Goal: Information Seeking & Learning: Learn about a topic

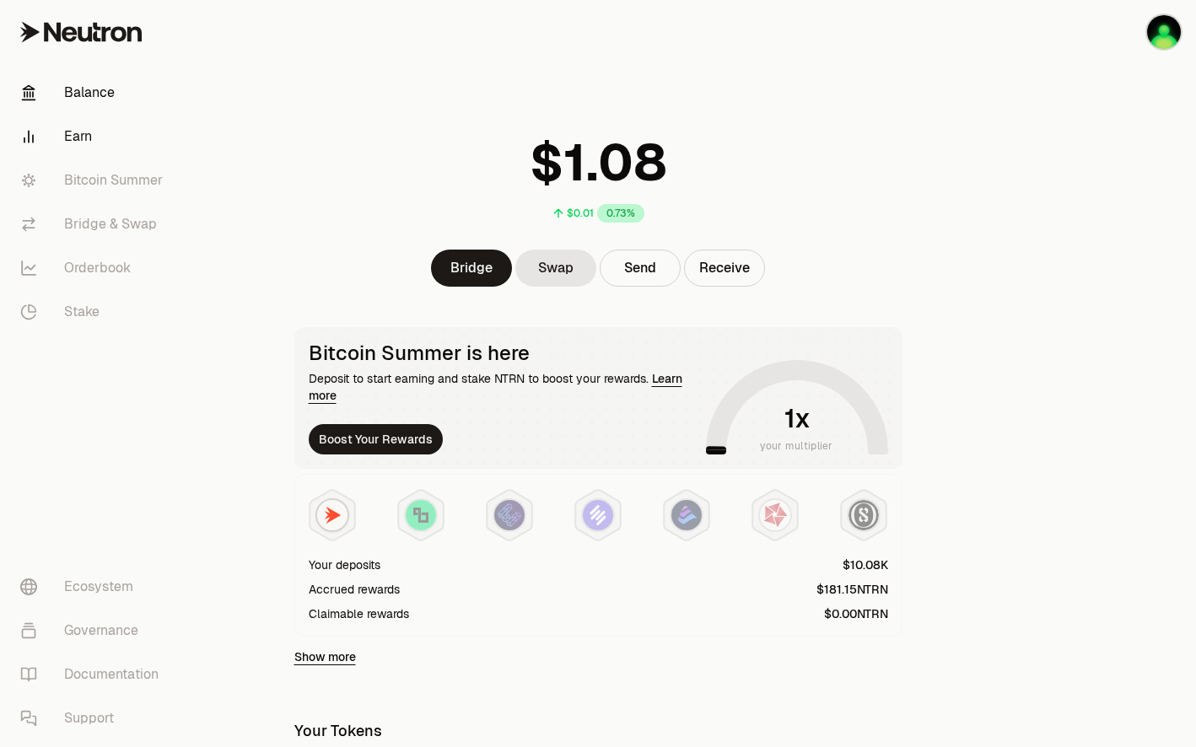
click at [82, 135] on link "Earn" at bounding box center [94, 137] width 175 height 44
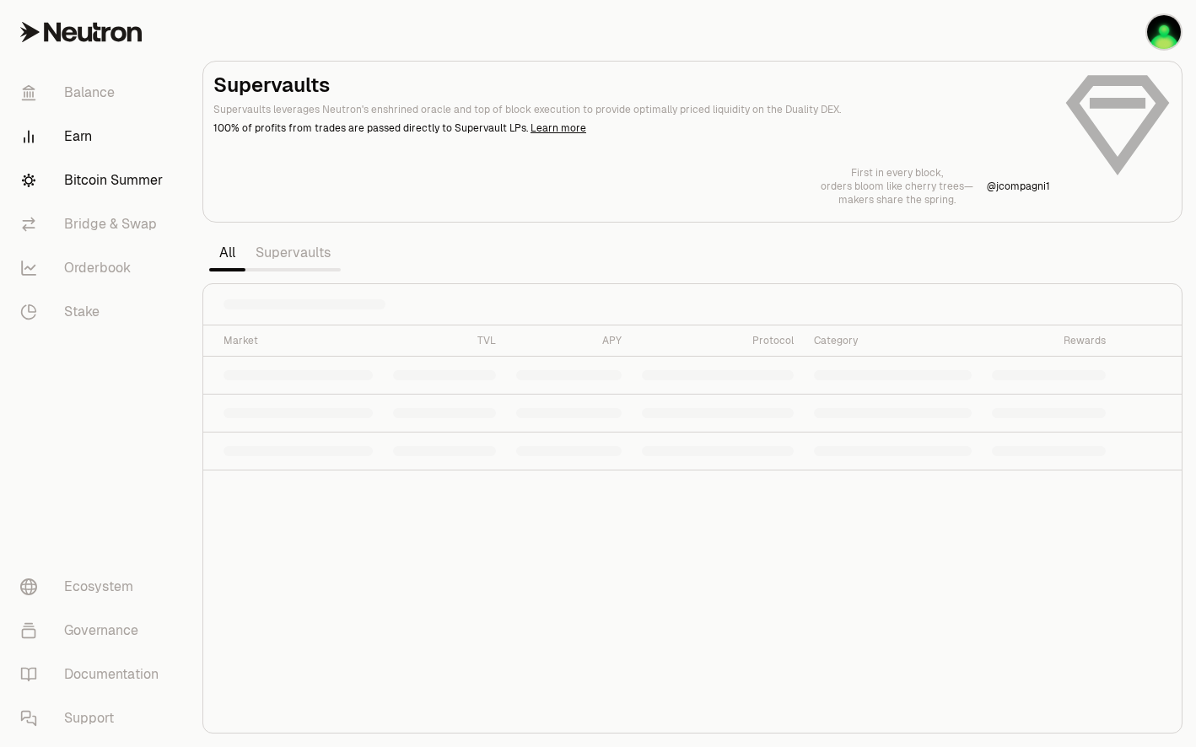
click at [85, 177] on link "Bitcoin Summer" at bounding box center [94, 181] width 175 height 44
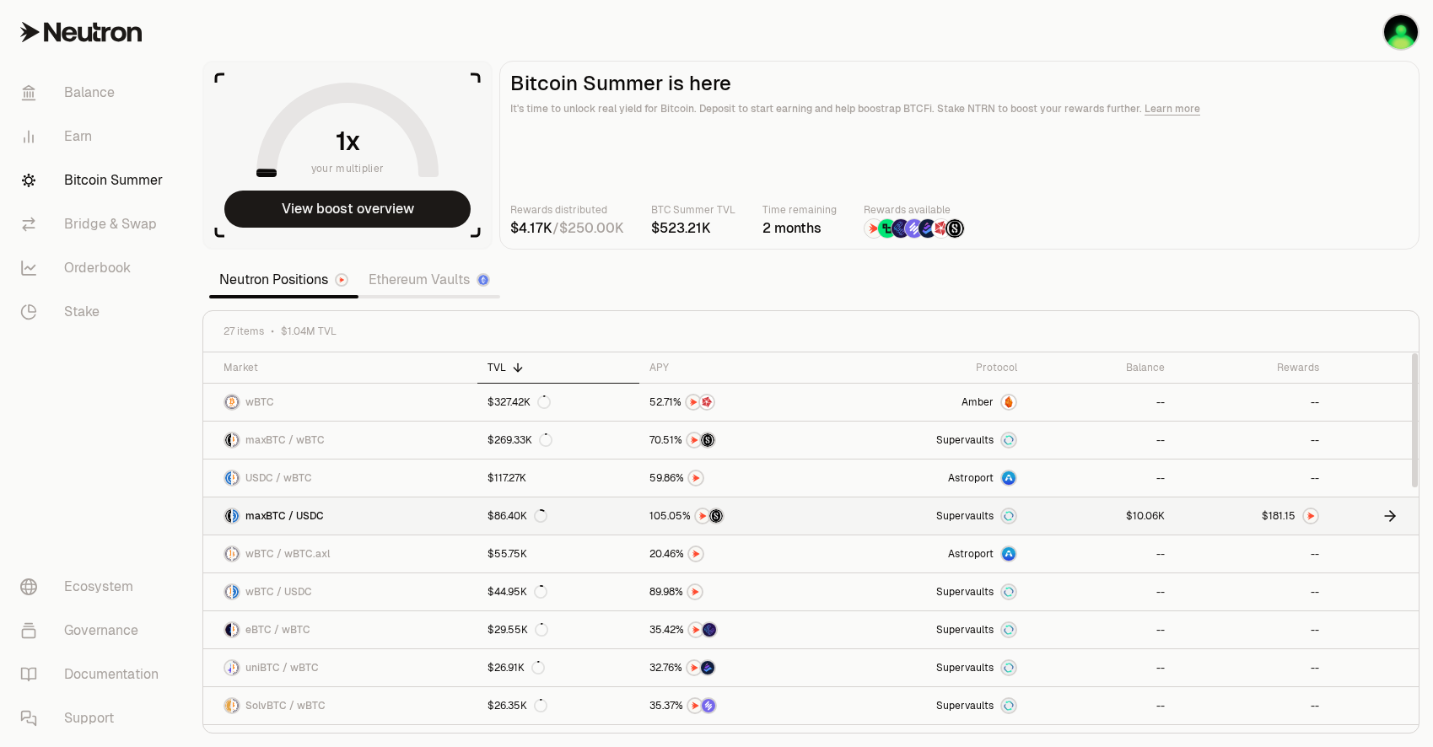
click at [1195, 519] on span "0 1 2 3 4 5 6 7 8 9 0 1 2 3 4 5 6 7 8 9 0 1 2 3 4 5 6 7 8 9 . 0 1 2 3 4 5 6 7 8…" at bounding box center [1281, 515] width 37 height 15
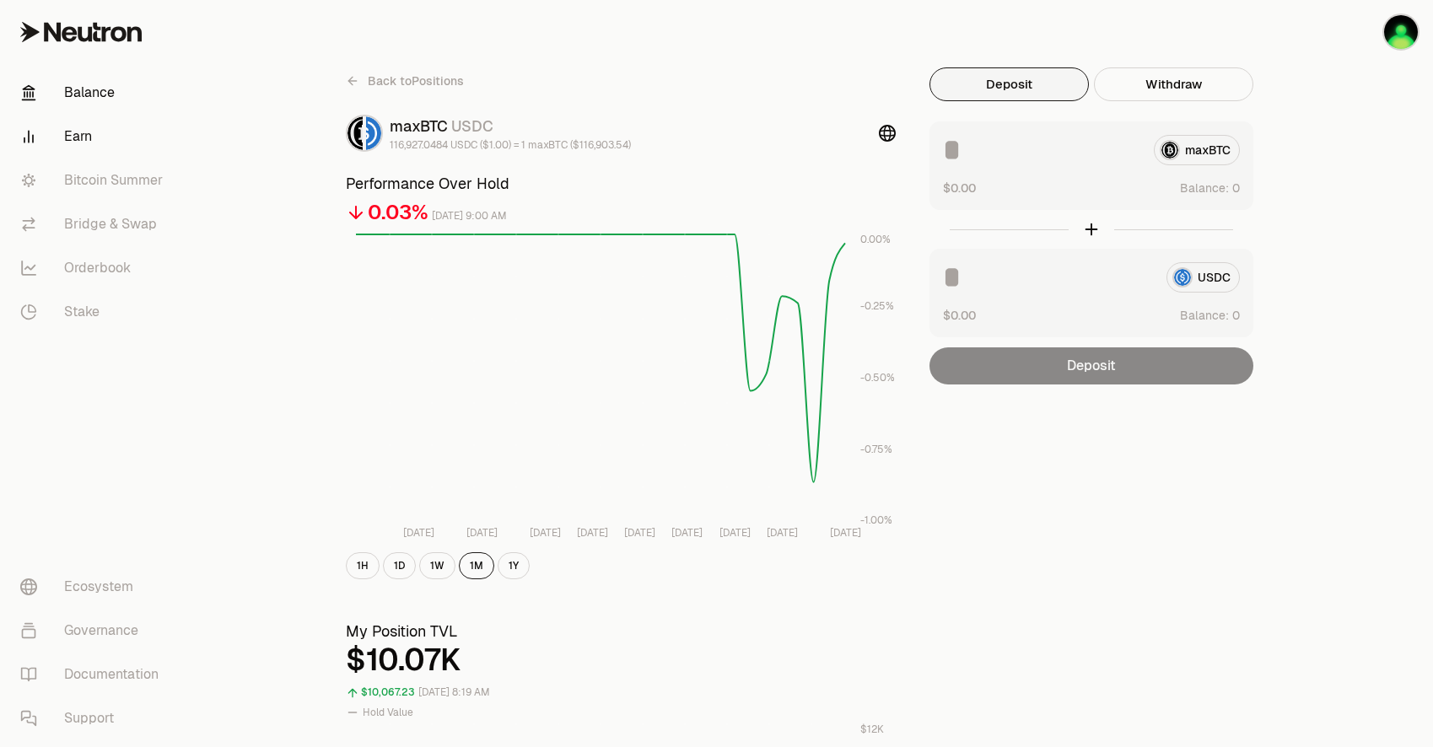
click at [121, 103] on link "Balance" at bounding box center [94, 93] width 175 height 44
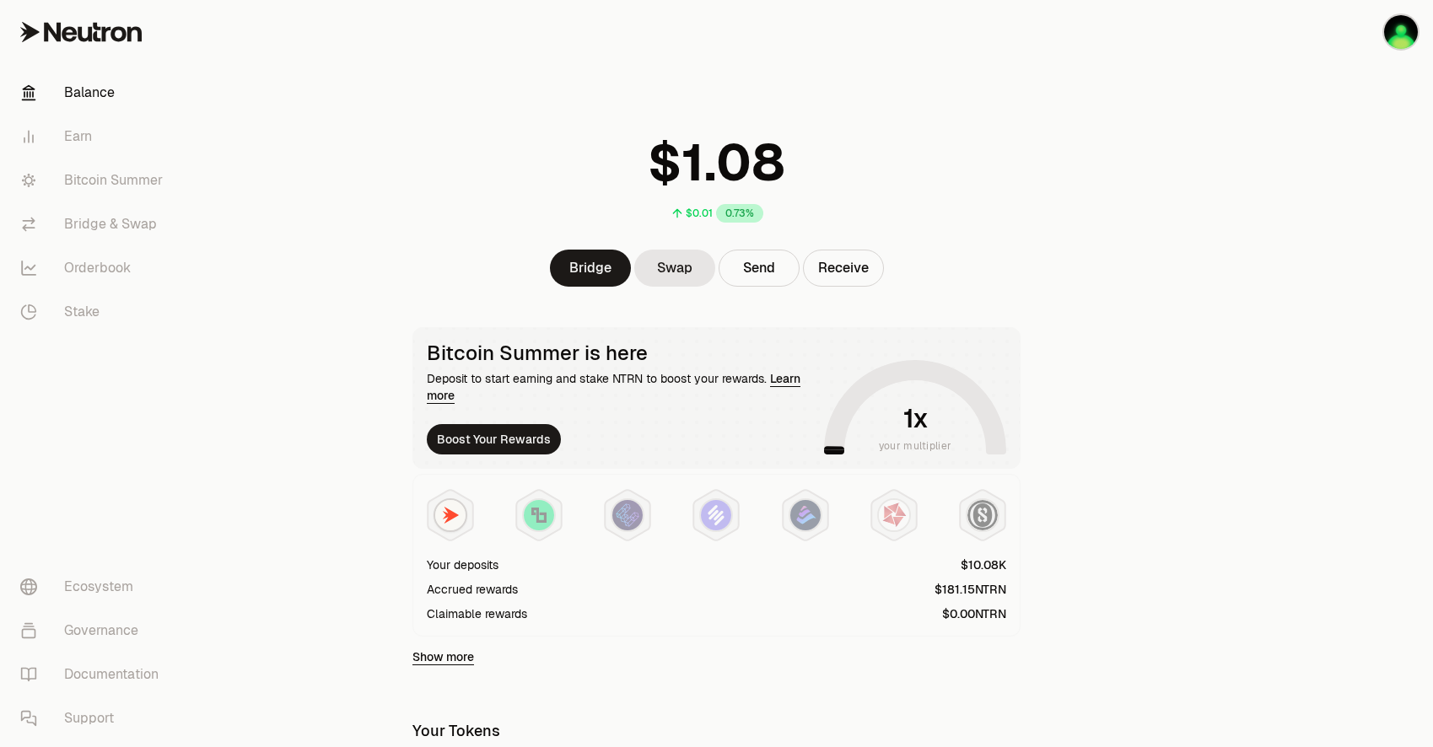
drag, startPoint x: 945, startPoint y: 596, endPoint x: 937, endPoint y: 591, distance: 9.8
click at [937, 591] on number-flow-react at bounding box center [970, 589] width 72 height 18
click at [788, 614] on div "Claimable rewards" at bounding box center [716, 614] width 579 height 18
click at [474, 438] on button "Boost Your Rewards" at bounding box center [494, 439] width 134 height 30
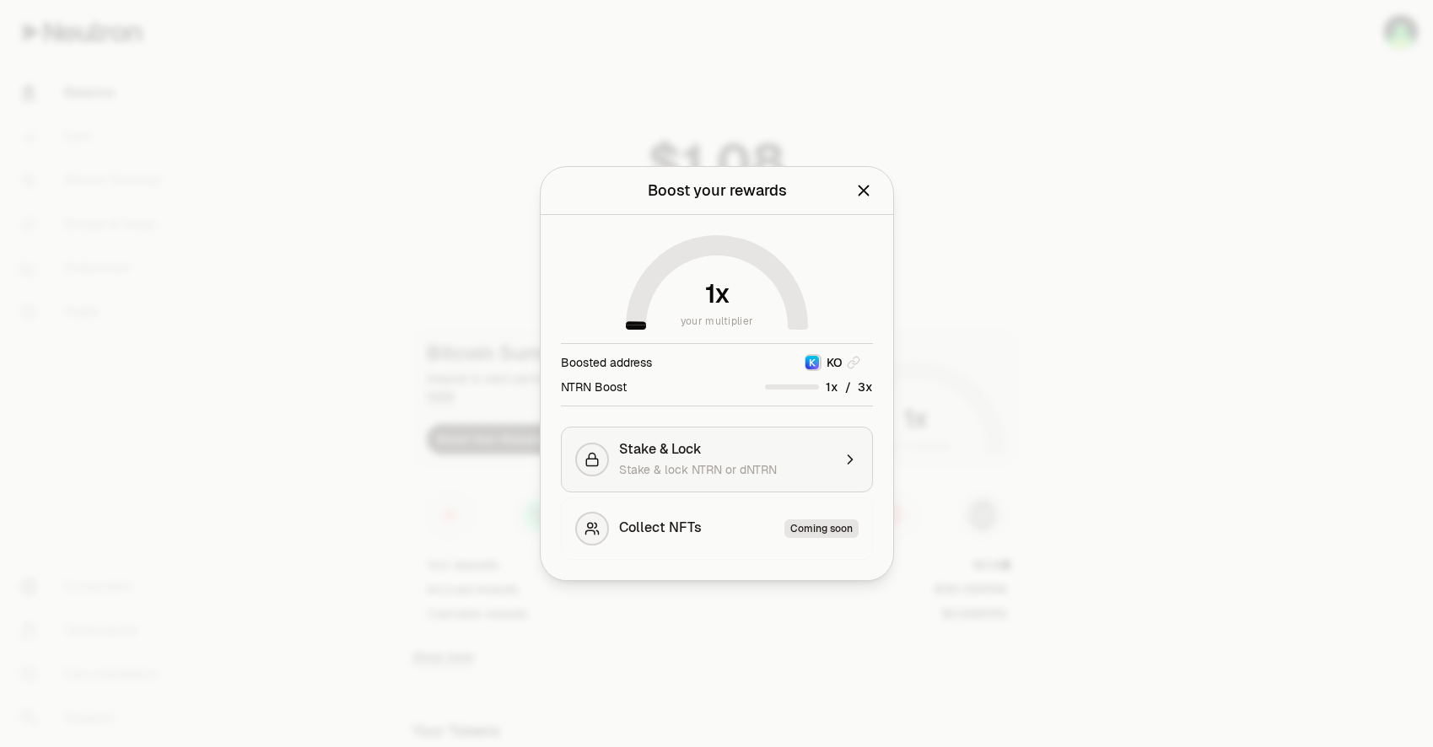
click at [806, 458] on div "Stake & Lock Stake & lock NTRN or dNTRN" at bounding box center [725, 459] width 212 height 37
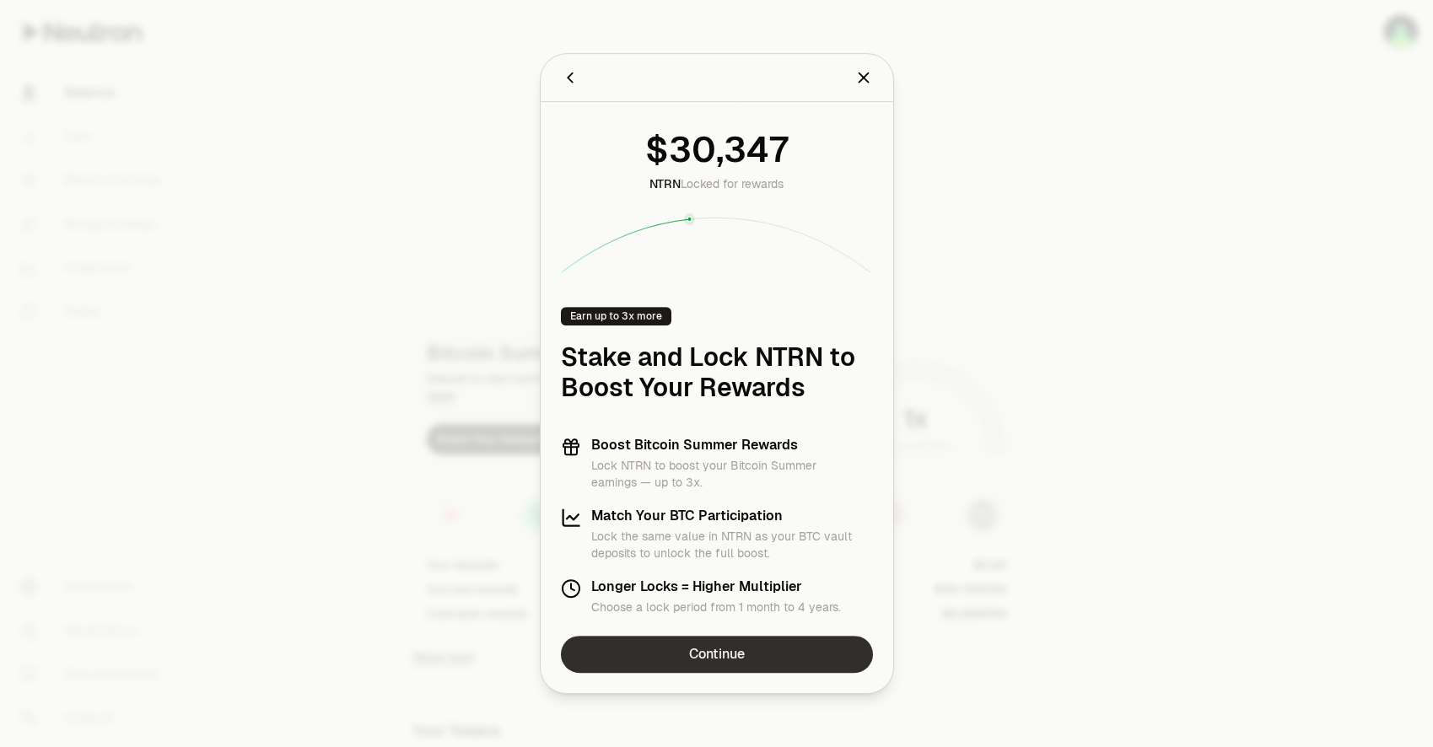
click at [738, 659] on link "Continue" at bounding box center [717, 654] width 312 height 37
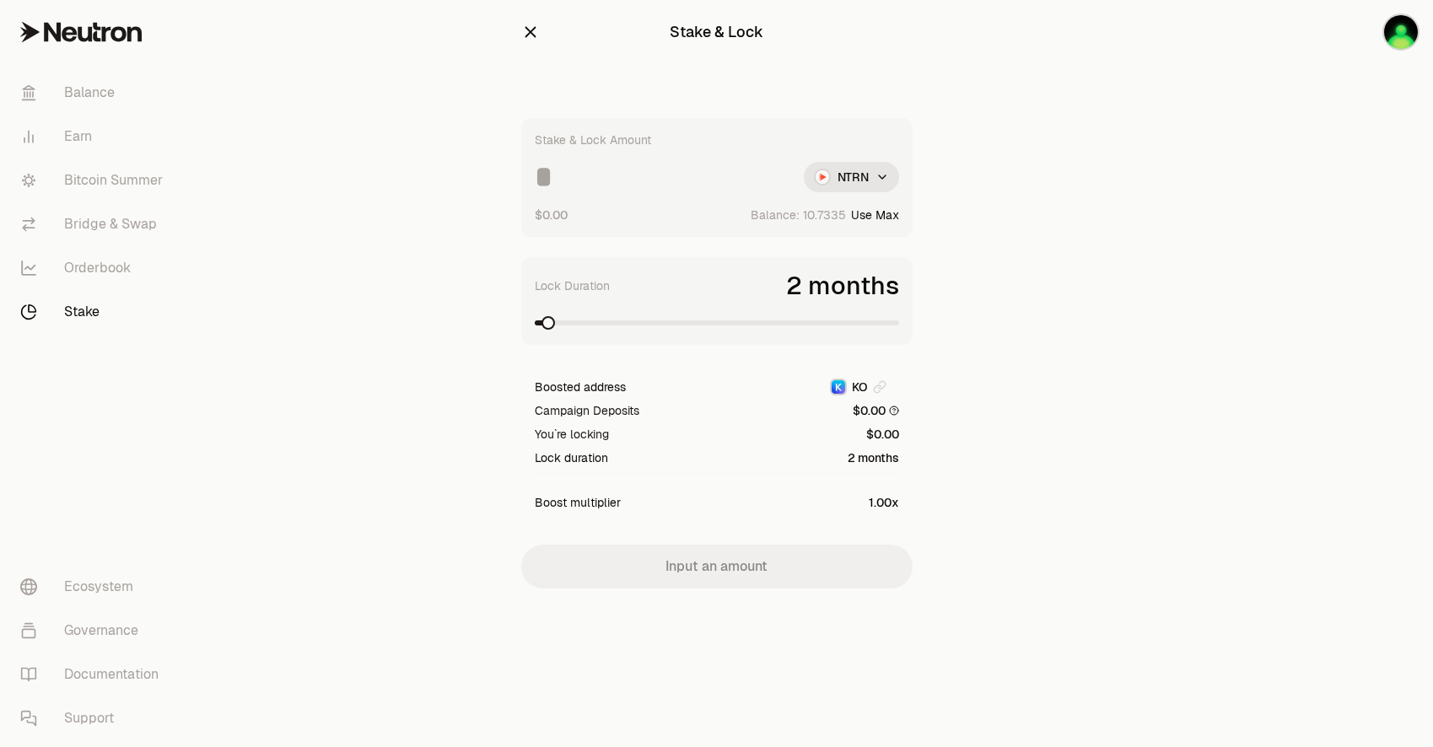
click at [655, 329] on span at bounding box center [717, 323] width 364 height 17
drag, startPoint x: 718, startPoint y: 331, endPoint x: 978, endPoint y: 333, distance: 260.6
click at [980, 332] on section "Stake & Lock Stake & Lock Amount NTRN $0.00 Balance: Use Max Lock Duration 17 m…" at bounding box center [716, 328] width 648 height 656
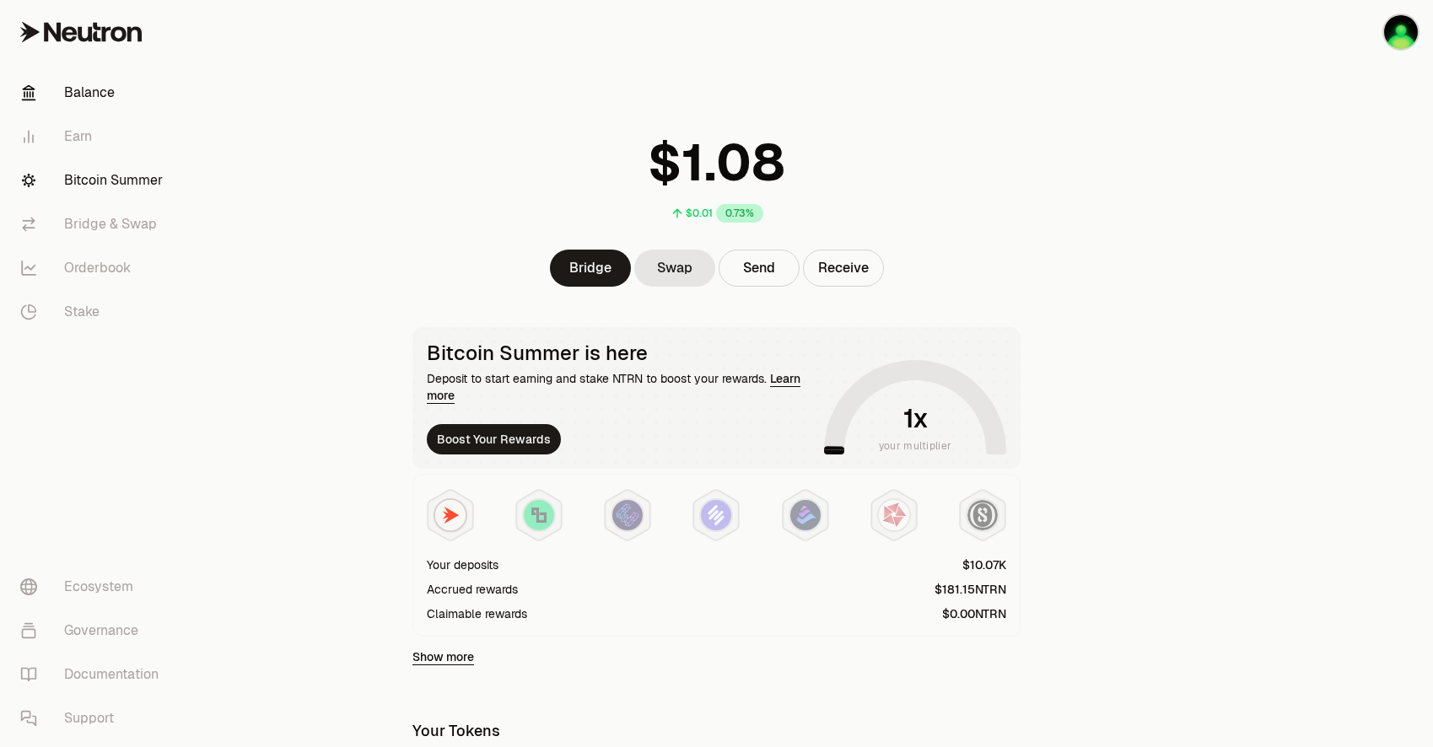
click at [100, 165] on link "Bitcoin Summer" at bounding box center [94, 181] width 175 height 44
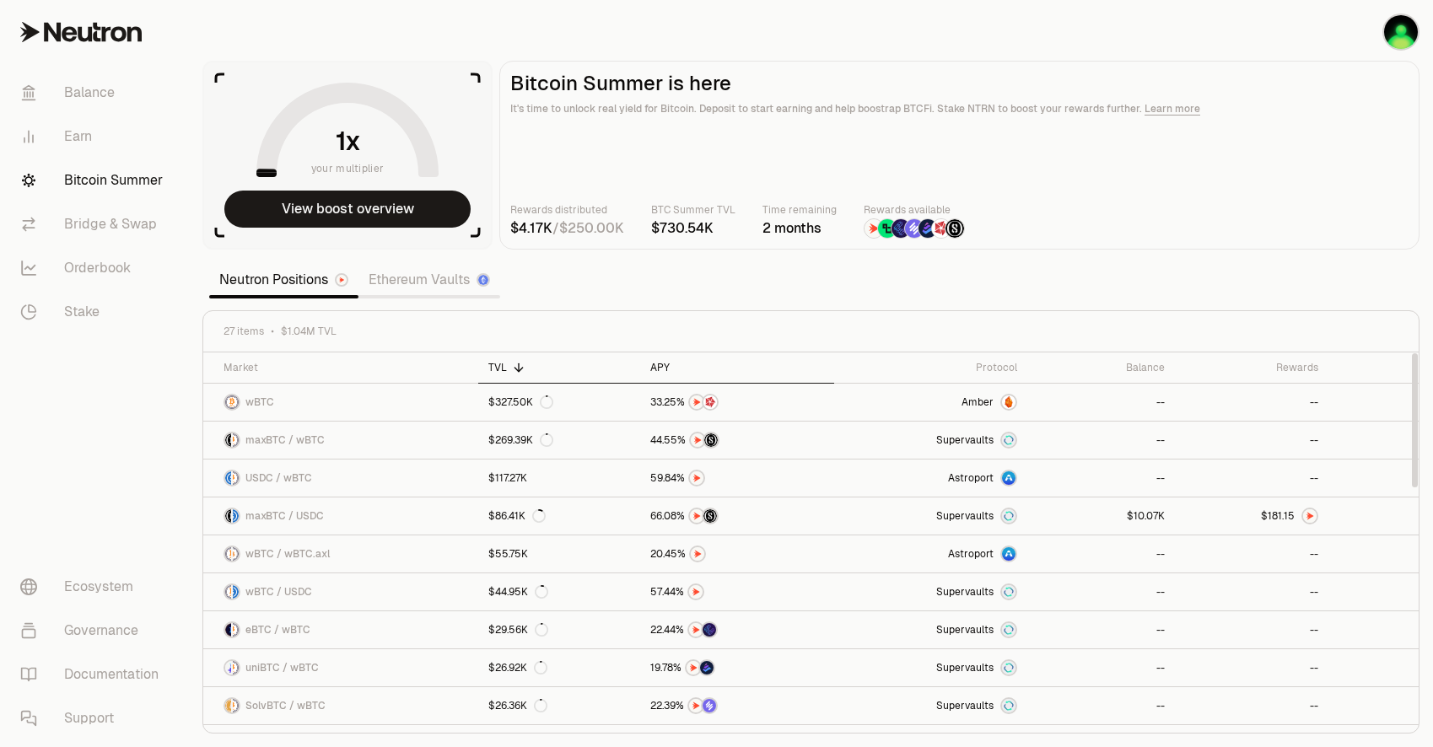
click at [660, 367] on div "APY" at bounding box center [737, 367] width 174 height 13
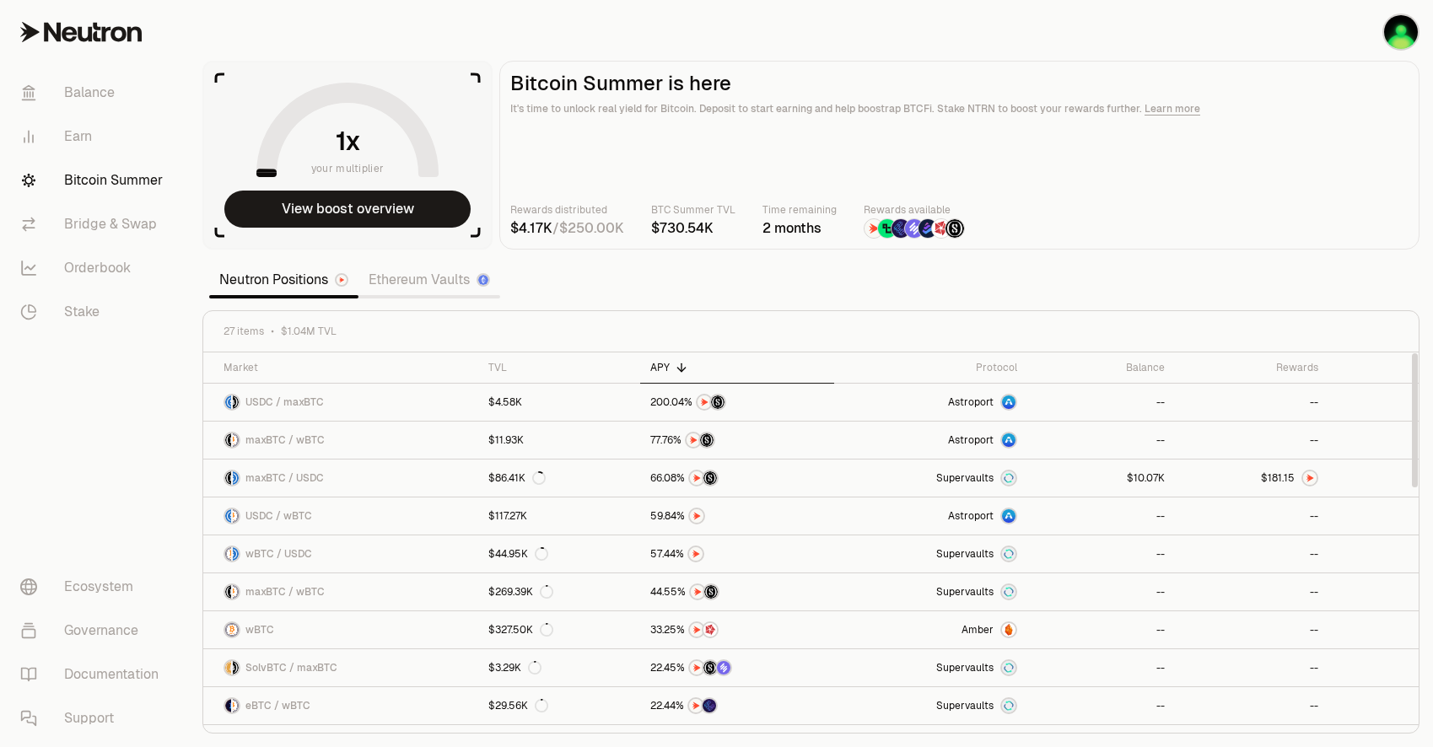
click at [659, 368] on div "APY" at bounding box center [737, 367] width 174 height 13
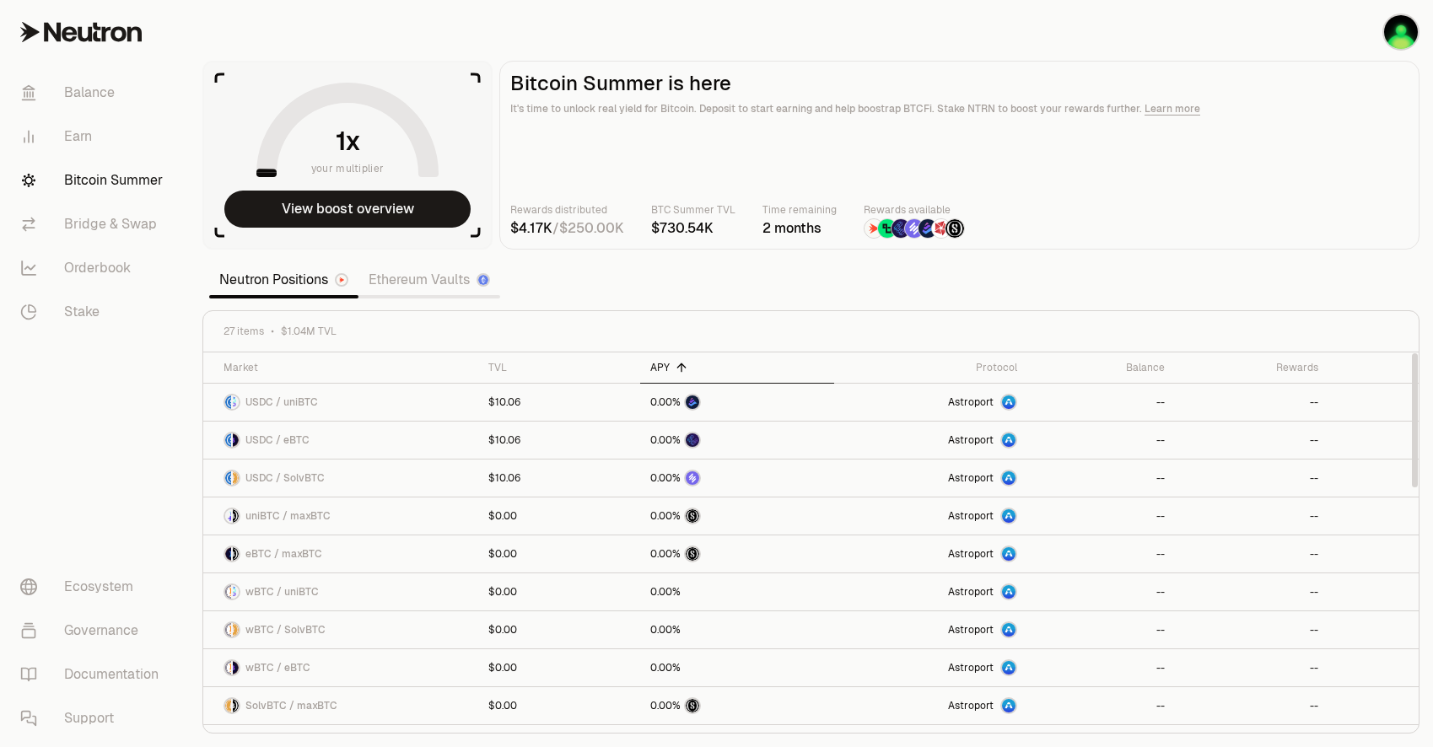
click at [659, 368] on div "APY" at bounding box center [737, 367] width 174 height 13
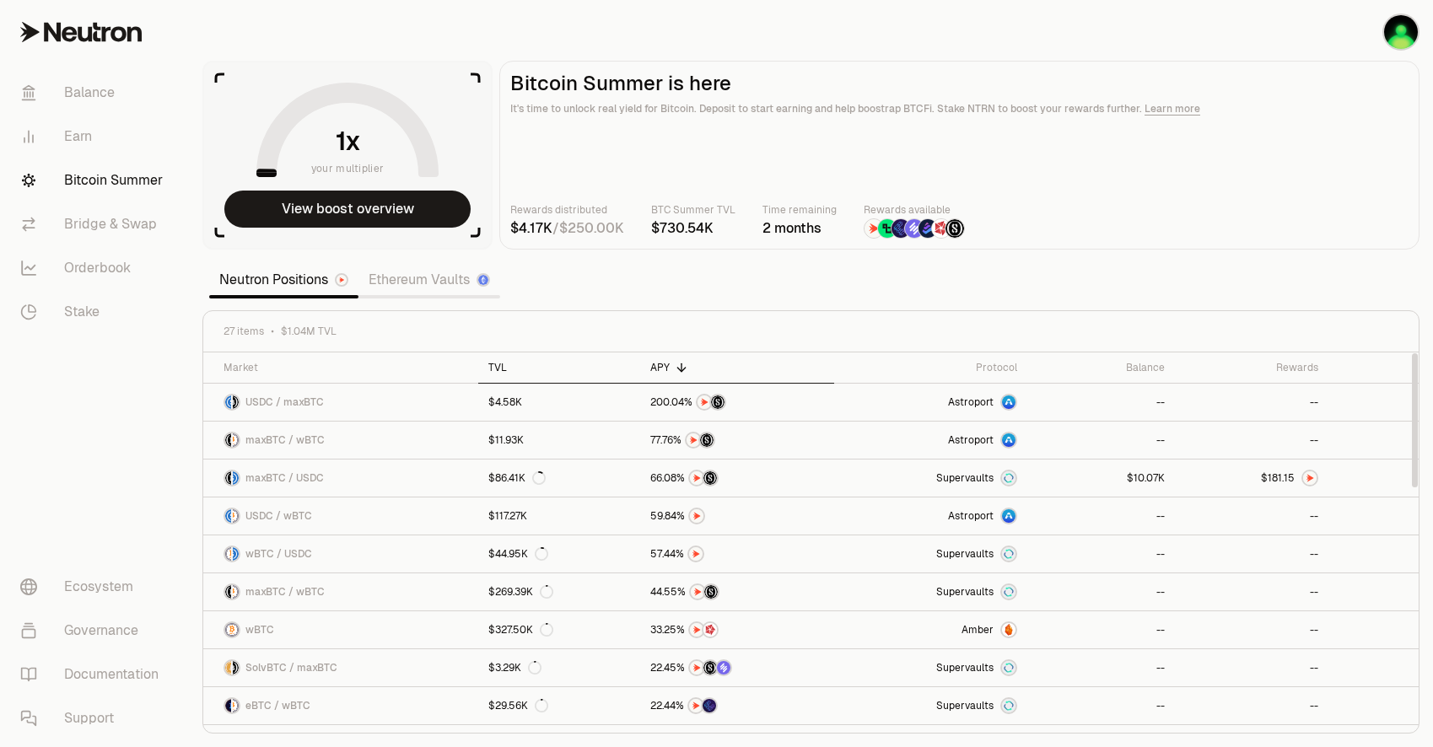
click at [488, 369] on div "TVL" at bounding box center [559, 367] width 142 height 13
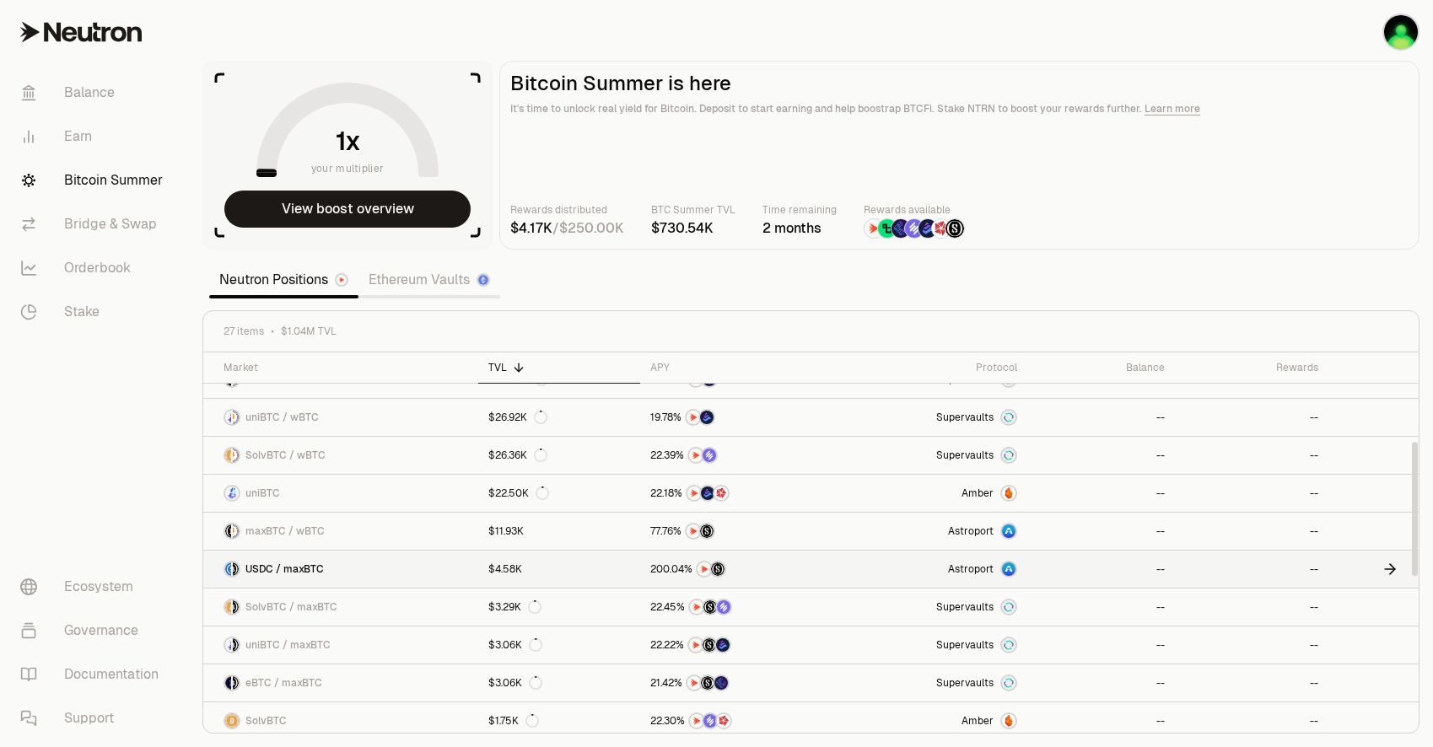
scroll to position [253, 0]
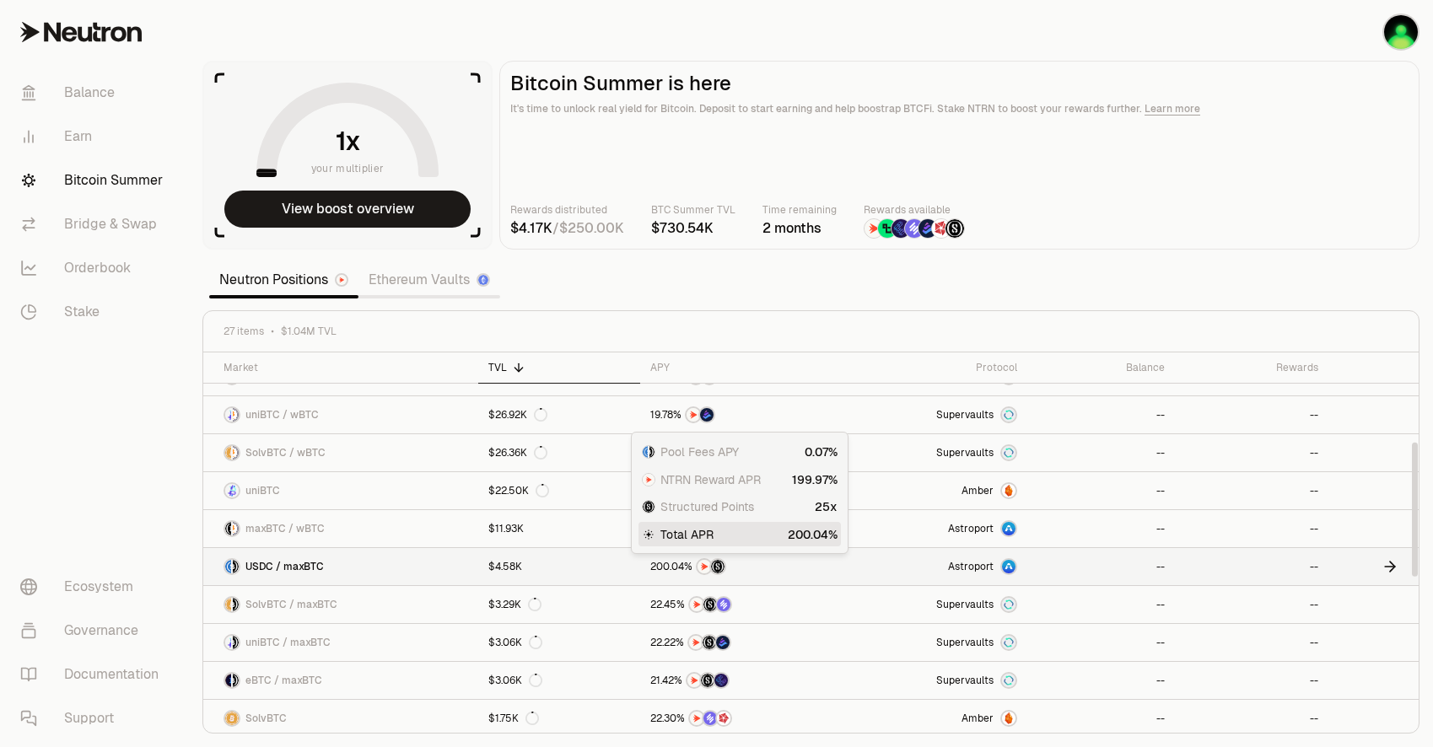
click at [673, 573] on span "0" at bounding box center [674, 567] width 7 height 13
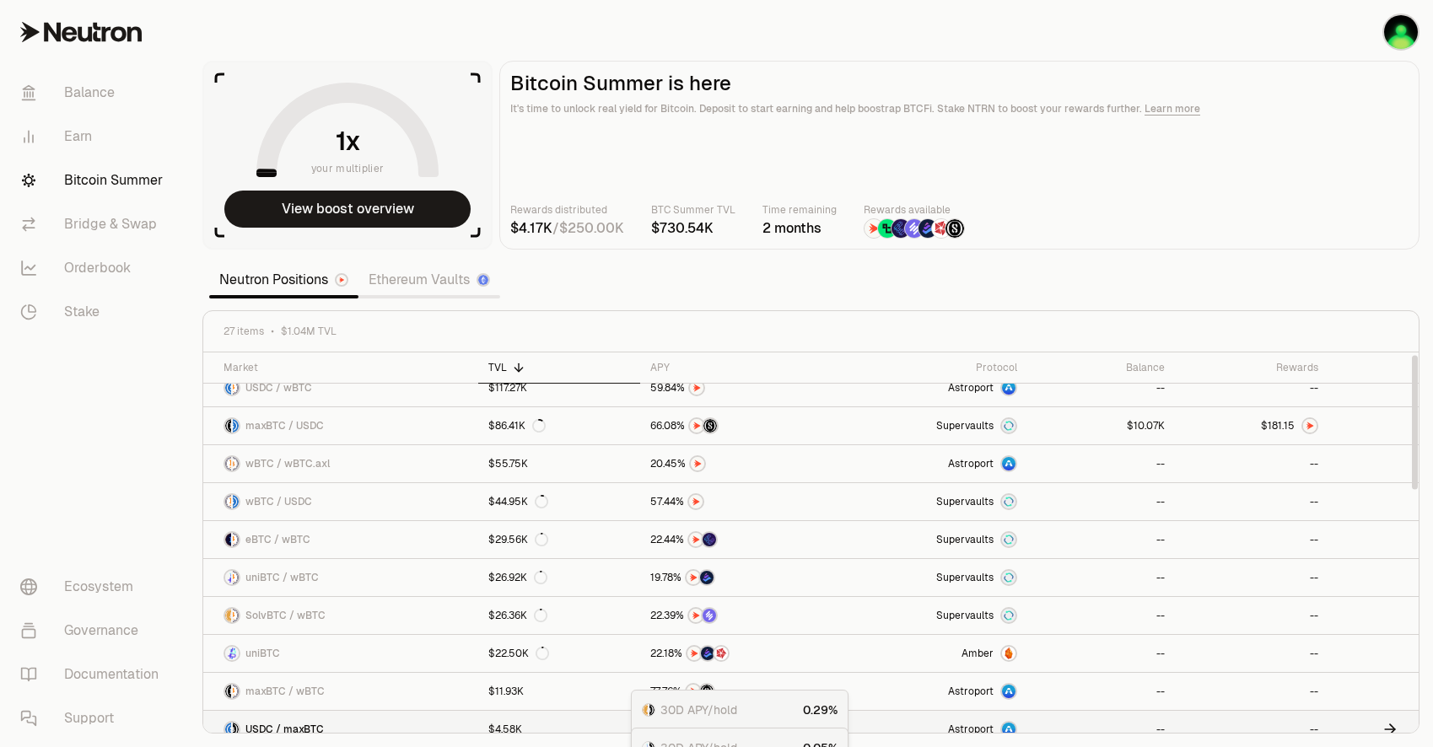
scroll to position [0, 0]
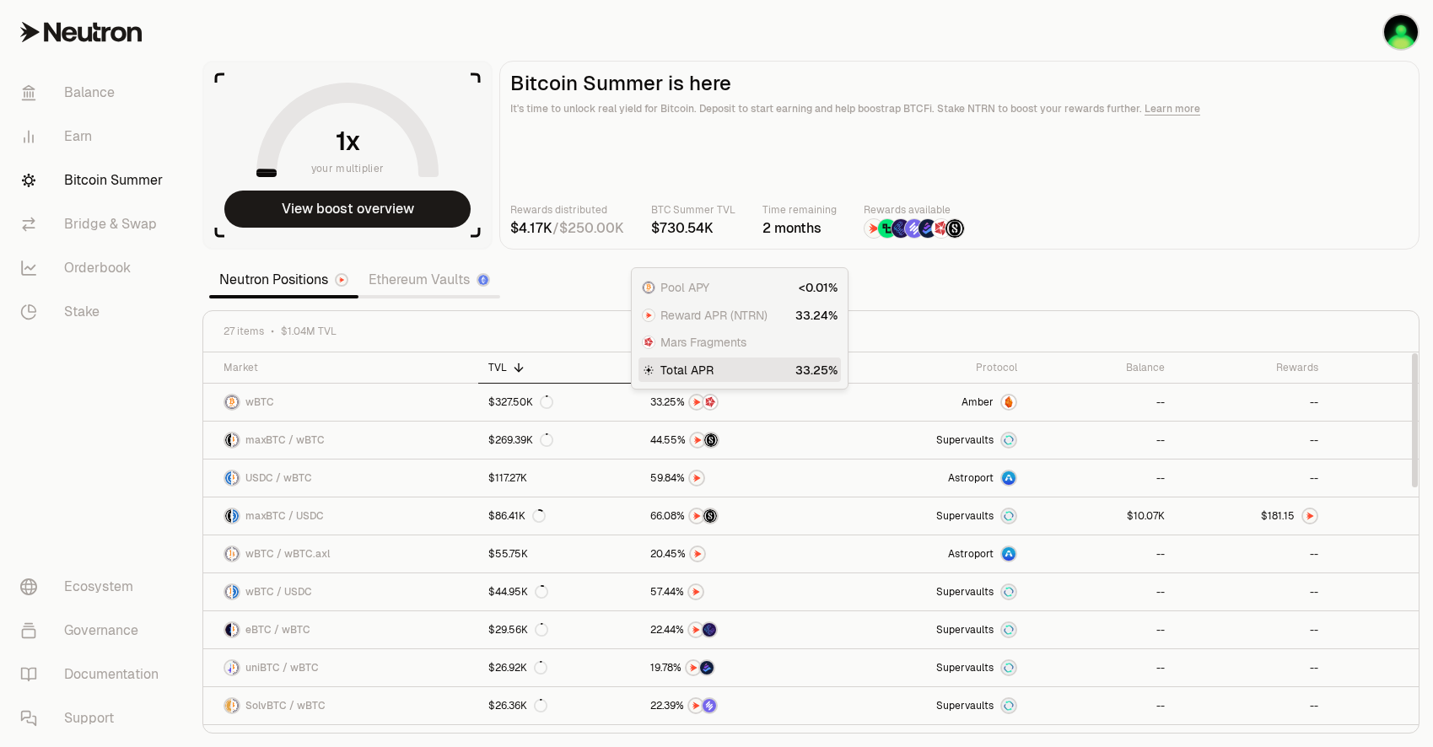
click at [654, 363] on icon at bounding box center [648, 369] width 13 height 13
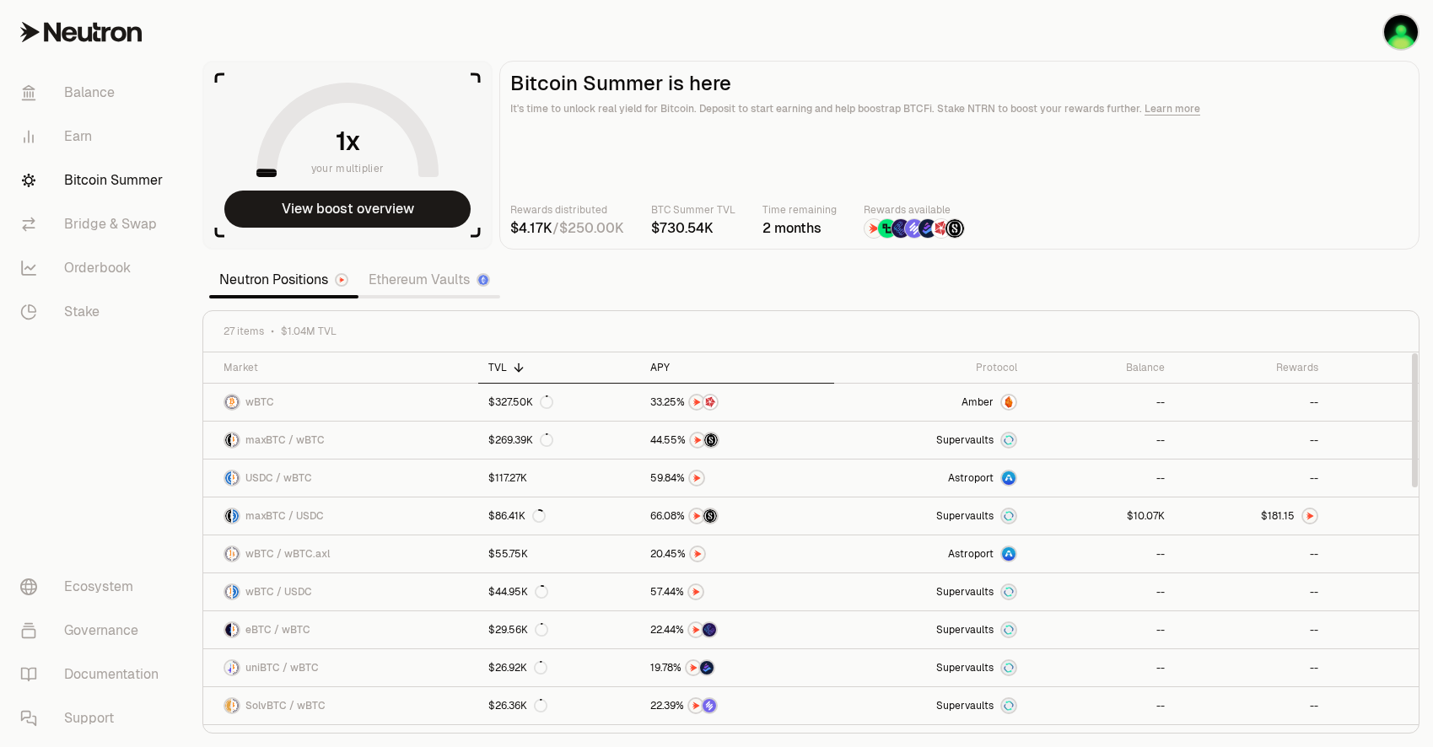
click at [668, 367] on div "APY" at bounding box center [737, 367] width 174 height 13
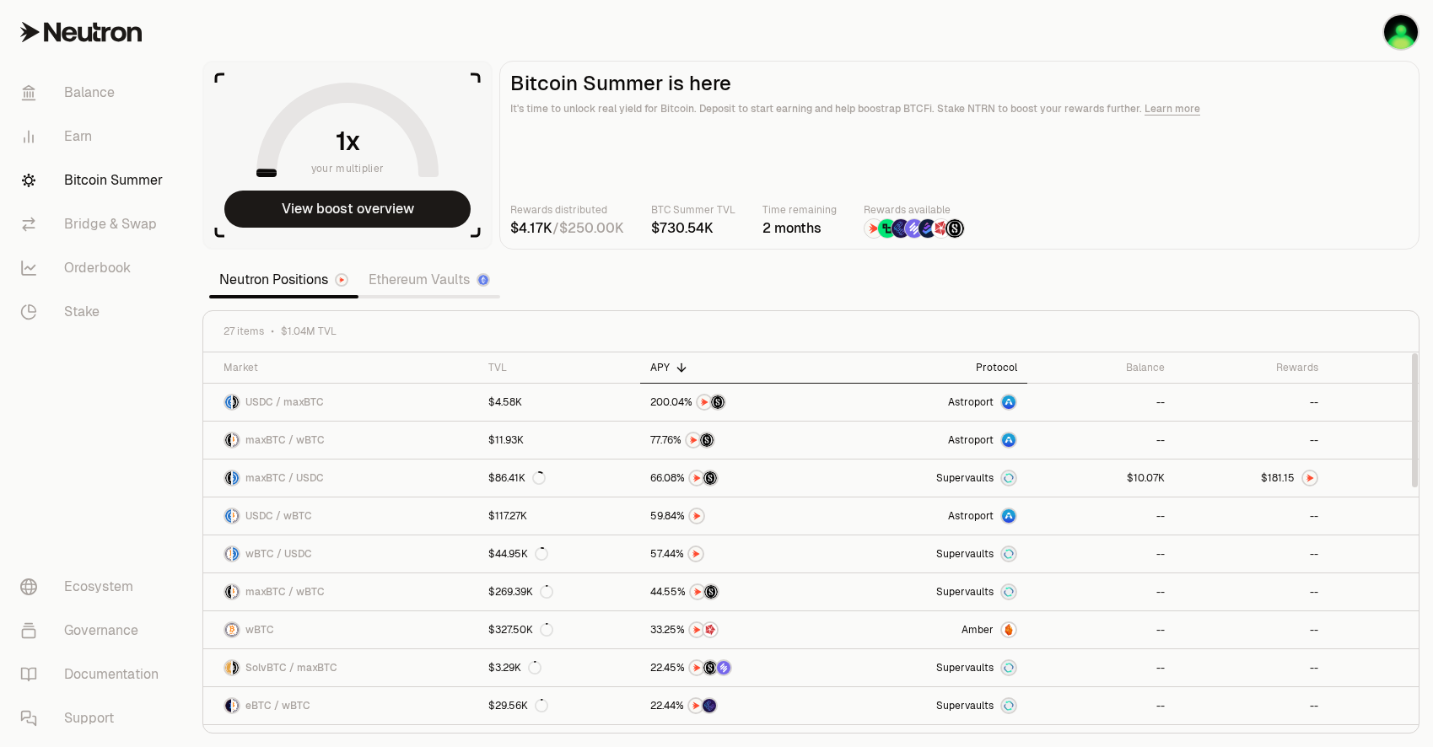
click at [1004, 359] on th "Protocol" at bounding box center [930, 367] width 192 height 31
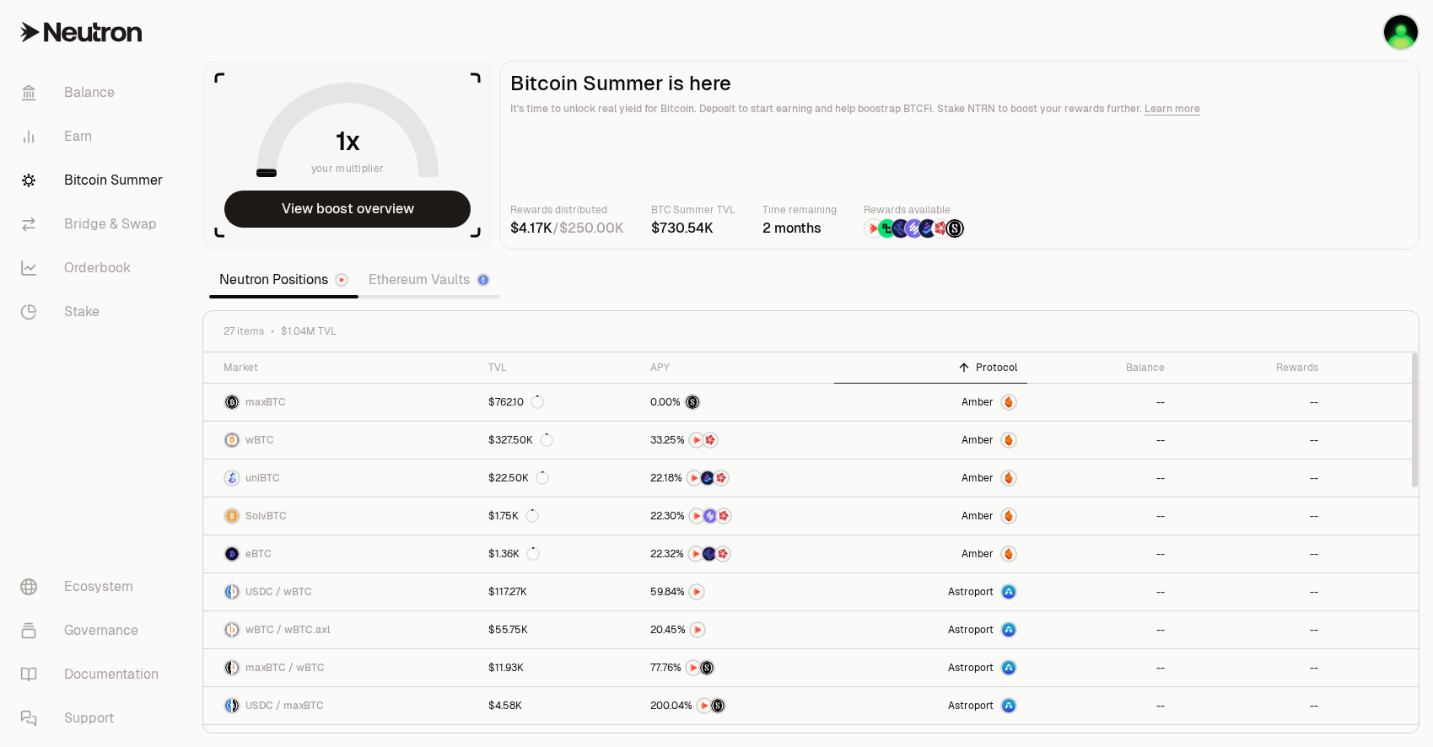
click at [997, 364] on div "Protocol" at bounding box center [930, 367] width 172 height 13
